Goal: Information Seeking & Learning: Learn about a topic

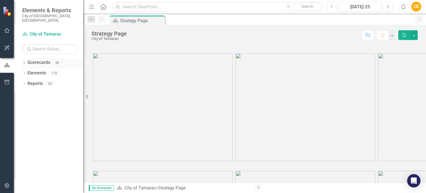
click at [24, 62] on icon "Dropdown" at bounding box center [24, 63] width 4 height 3
click at [27, 71] on icon "Dropdown" at bounding box center [27, 72] width 4 height 3
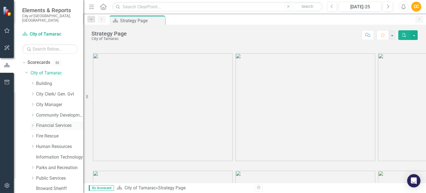
click at [32, 124] on icon "Dropdown" at bounding box center [32, 125] width 4 height 3
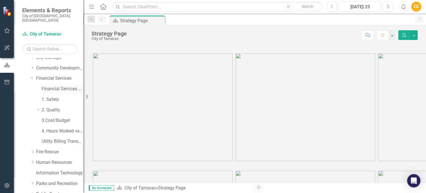
scroll to position [55, 0]
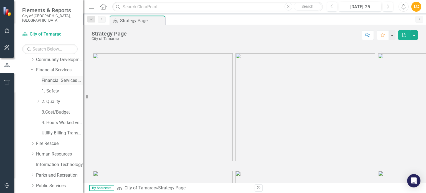
click at [55, 77] on link "Financial Services Scorecard" at bounding box center [63, 80] width 42 height 6
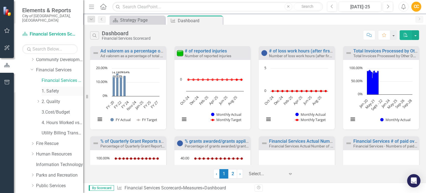
click at [51, 88] on link "1. Safety" at bounding box center [63, 91] width 42 height 6
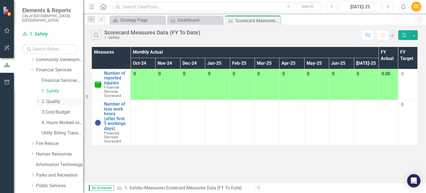
click at [39, 100] on icon "Dropdown" at bounding box center [38, 101] width 4 height 3
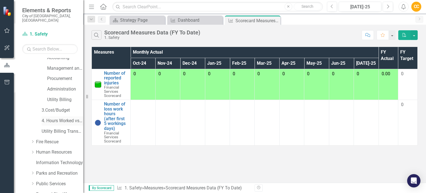
scroll to position [111, 0]
click at [48, 116] on link "4. Hours Worked vs Available hours" at bounding box center [63, 119] width 42 height 6
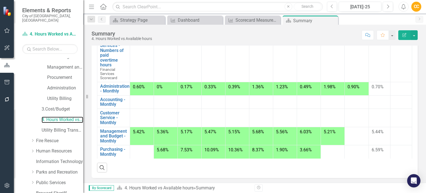
scroll to position [143, 0]
click at [142, 133] on span "5.42%" at bounding box center [139, 131] width 12 height 5
click at [249, 77] on td at bounding box center [261, 58] width 24 height 45
click at [393, 85] on div at bounding box center [401, 87] width 16 height 7
click at [405, 32] on button "Edit Report" at bounding box center [404, 35] width 12 height 10
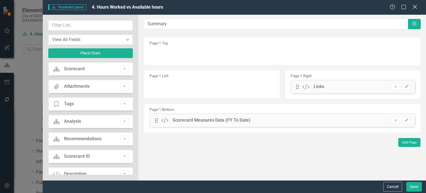
click at [416, 6] on icon "Close" at bounding box center [414, 6] width 7 height 5
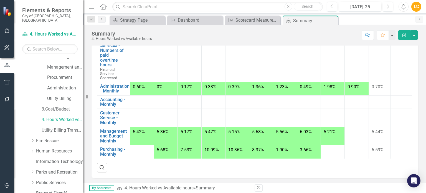
click at [350, 136] on td at bounding box center [357, 136] width 24 height 18
click at [137, 149] on div at bounding box center [142, 150] width 18 height 7
click at [138, 117] on td at bounding box center [142, 117] width 24 height 18
click at [139, 102] on div at bounding box center [142, 100] width 18 height 7
click at [107, 87] on link "Administration - Monthly" at bounding box center [114, 89] width 29 height 10
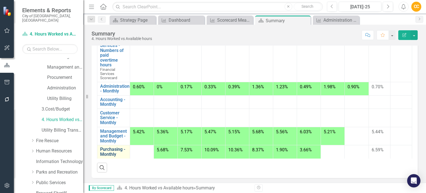
click at [116, 151] on link "Purchasing - Monthly" at bounding box center [113, 152] width 27 height 10
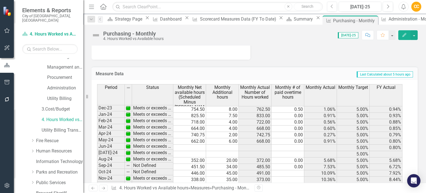
scroll to position [194, 0]
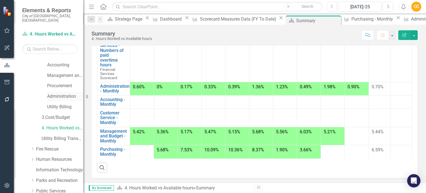
scroll to position [111, 0]
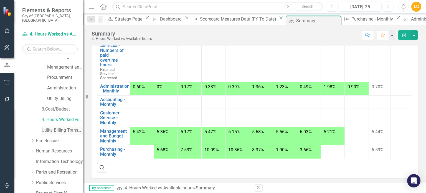
click at [51, 127] on link "Utility Billing Transactional Survey" at bounding box center [63, 130] width 42 height 6
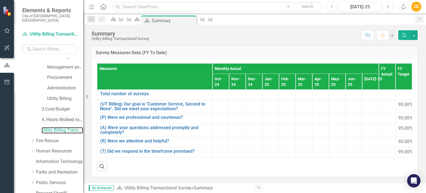
scroll to position [83, 0]
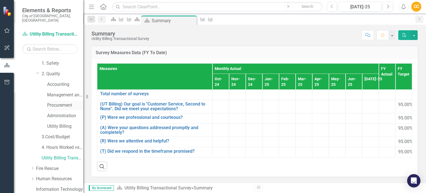
click at [59, 102] on link "Procurement" at bounding box center [65, 105] width 36 height 6
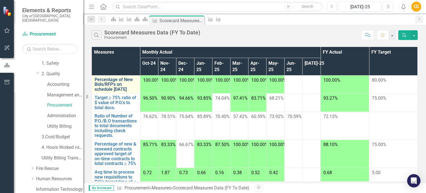
click at [102, 77] on link "Percentage of New Bids/RFP's on schedule [DATE]" at bounding box center [116, 84] width 43 height 15
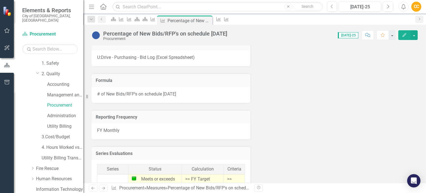
scroll to position [249, 0]
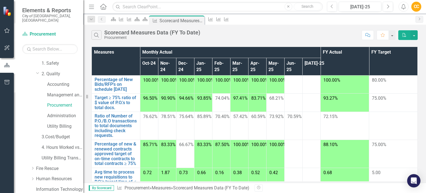
scroll to position [28, 0]
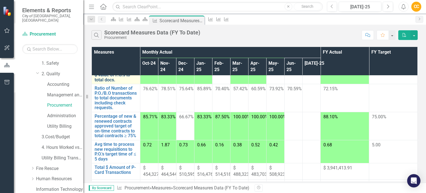
click at [100, 82] on link "Target ≥ 75% ratio of $ value of P.O.'s to total docs." at bounding box center [116, 74] width 43 height 15
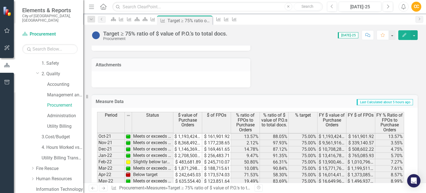
scroll to position [28, 0]
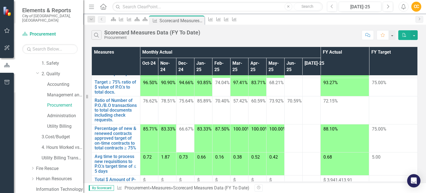
scroll to position [28, 0]
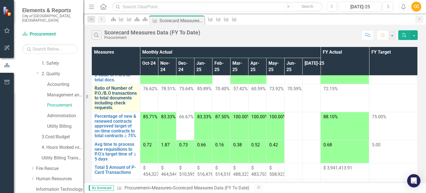
click at [102, 110] on link "Ratio of Number of P.O./B.O transactions to total documents including check req…" at bounding box center [116, 98] width 43 height 24
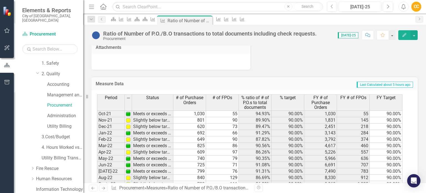
scroll to position [705, 0]
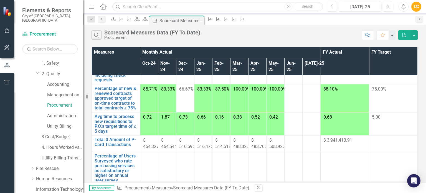
scroll to position [83, 0]
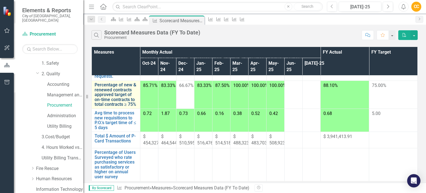
click at [101, 107] on link "Percentage of new & renewed contracts approved target of on-time contracts to t…" at bounding box center [116, 94] width 43 height 24
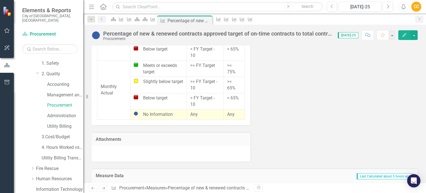
scroll to position [528, 0]
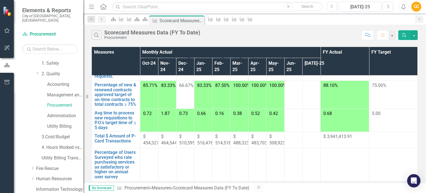
scroll to position [180, 0]
click at [98, 133] on link "Total $ Amount of P-Card Transactions" at bounding box center [116, 138] width 43 height 10
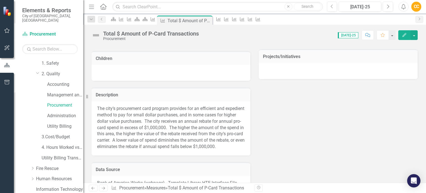
scroll to position [194, 0]
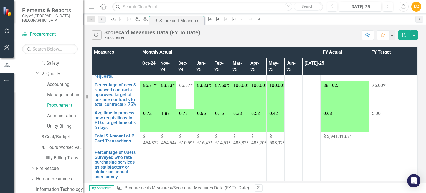
scroll to position [180, 0]
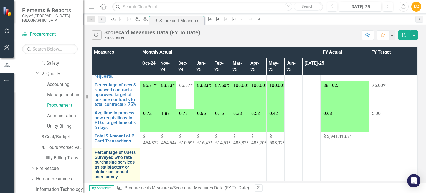
click at [98, 151] on link "Percentage of Users Surveyed who rate purchasing services as satisfactory or hi…" at bounding box center [116, 164] width 43 height 29
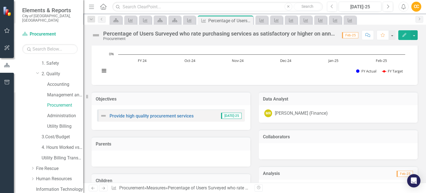
scroll to position [66, 0]
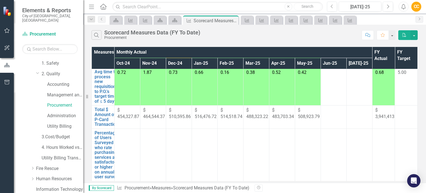
scroll to position [180, 0]
click at [54, 123] on link "Utility Billing" at bounding box center [65, 126] width 36 height 6
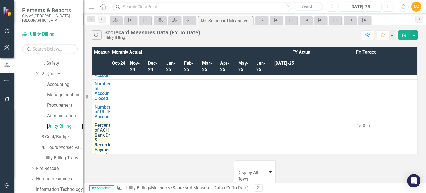
scroll to position [83, 0]
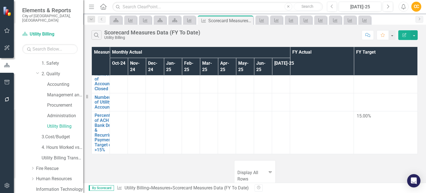
click at [128, 118] on td at bounding box center [119, 132] width 18 height 43
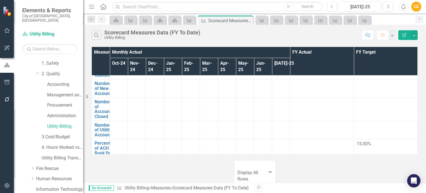
click at [128, 121] on td at bounding box center [119, 130] width 18 height 18
click at [126, 121] on td at bounding box center [119, 130] width 18 height 18
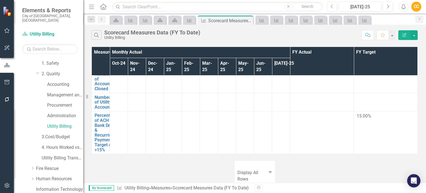
click at [125, 120] on td at bounding box center [119, 132] width 18 height 43
click at [128, 95] on td at bounding box center [119, 104] width 18 height 43
click at [125, 103] on td at bounding box center [119, 112] width 18 height 28
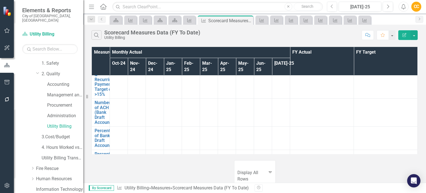
click at [125, 128] on div at bounding box center [119, 131] width 12 height 7
click at [126, 122] on td at bounding box center [119, 133] width 18 height 23
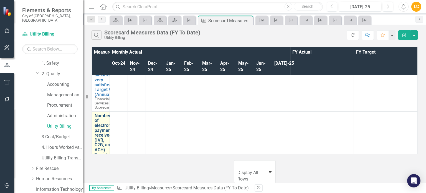
scroll to position [397, 0]
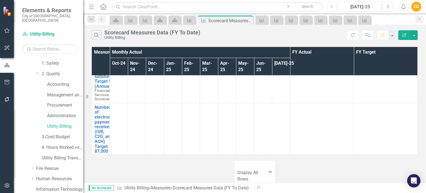
click at [124, 135] on td at bounding box center [119, 138] width 18 height 70
click at [124, 100] on div at bounding box center [119, 103] width 12 height 7
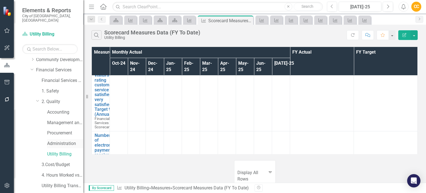
click at [59, 140] on link "Administration" at bounding box center [65, 143] width 36 height 6
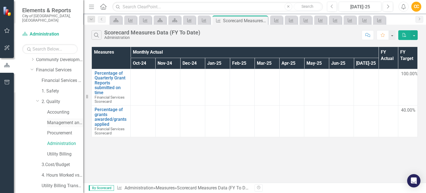
click at [62, 119] on link "Management and Budget" at bounding box center [65, 122] width 36 height 6
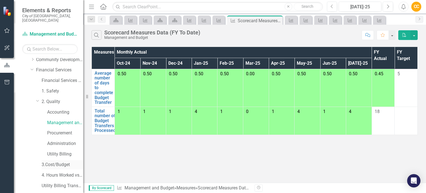
click at [55, 161] on link "3.Cost/Budget" at bounding box center [63, 164] width 42 height 6
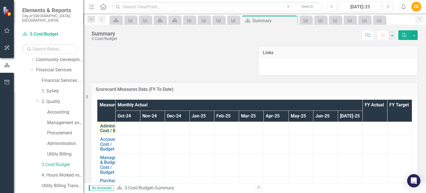
click at [111, 124] on link "Administration Cost / Budget" at bounding box center [114, 128] width 29 height 10
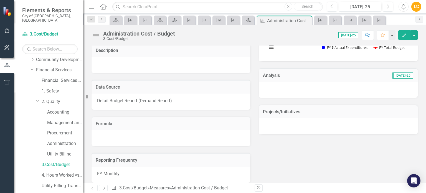
scroll to position [166, 0]
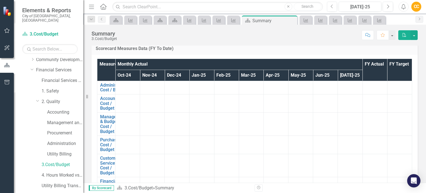
scroll to position [30, 0]
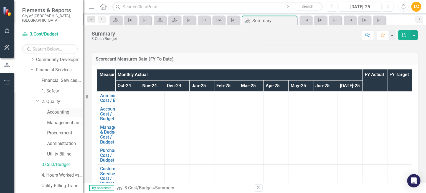
click at [55, 109] on link "Accounting" at bounding box center [65, 112] width 36 height 6
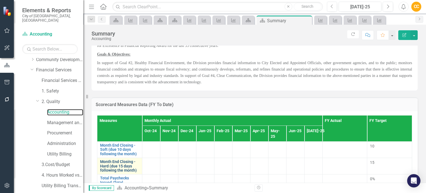
scroll to position [60, 0]
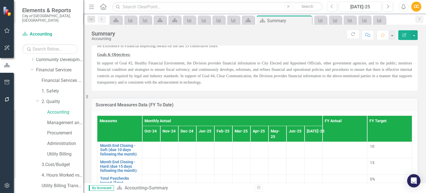
click at [202, 107] on h3 "Scorecard Measures Data (FY To Date)" at bounding box center [255, 104] width 318 height 5
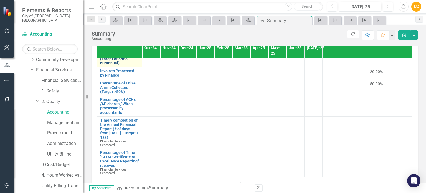
scroll to position [134, 0]
click at [146, 96] on td at bounding box center [151, 87] width 18 height 16
click at [167, 116] on td at bounding box center [169, 106] width 18 height 21
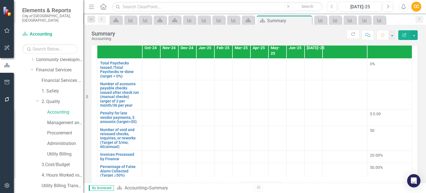
scroll to position [0, 0]
